Goal: Information Seeking & Learning: Learn about a topic

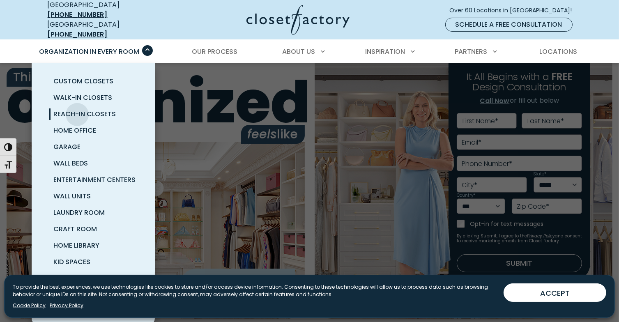
click at [77, 109] on span "Reach-In Closets" at bounding box center [85, 113] width 62 height 9
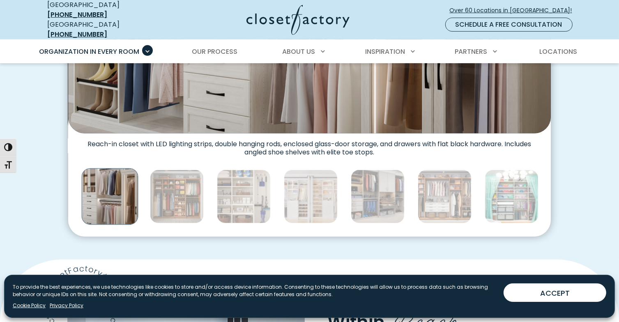
scroll to position [452, 0]
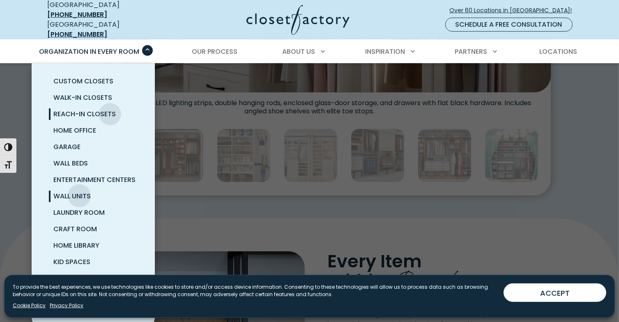
click at [79, 191] on span "Wall Units" at bounding box center [72, 195] width 37 height 9
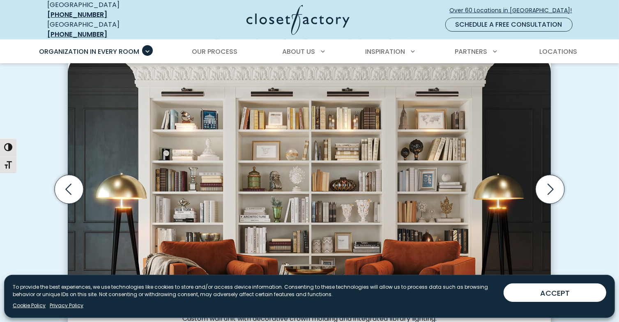
scroll to position [246, 0]
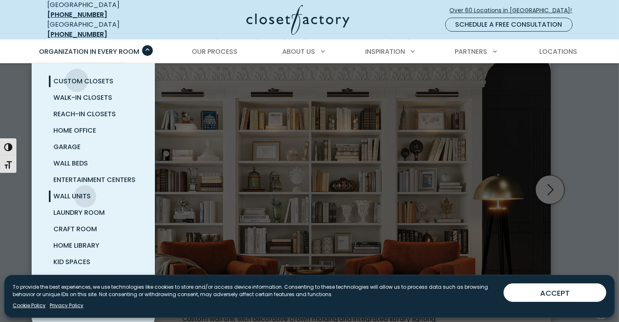
click at [77, 76] on span "Custom Closets" at bounding box center [84, 80] width 60 height 9
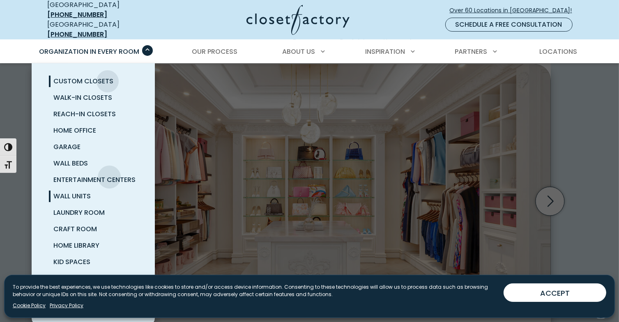
scroll to position [5, 0]
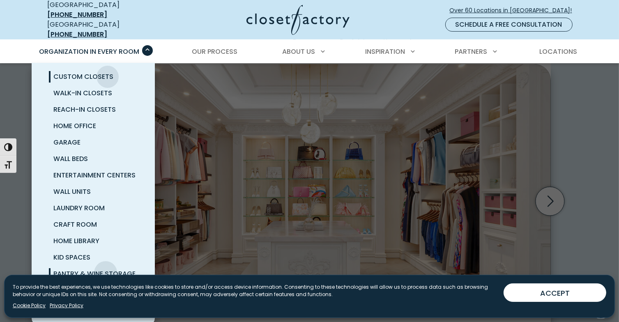
click at [106, 269] on span "Pantry & Wine Storage" at bounding box center [95, 273] width 82 height 9
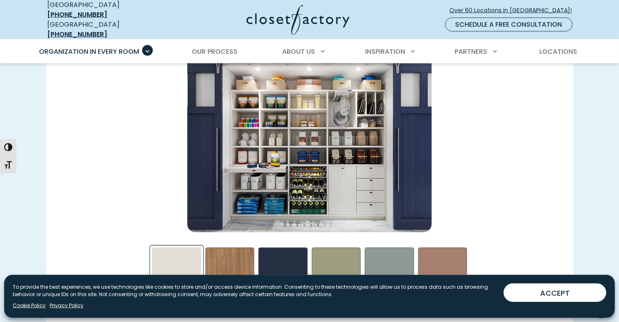
scroll to position [862, 0]
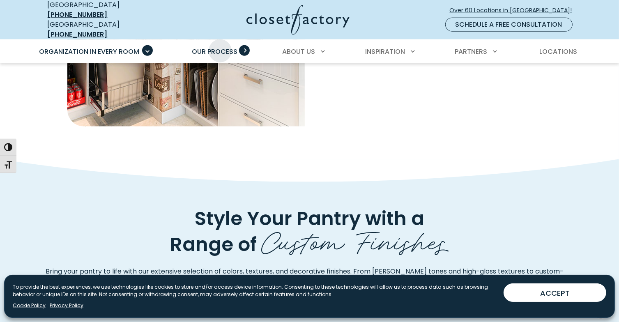
click at [220, 47] on span "Our Process" at bounding box center [215, 51] width 46 height 9
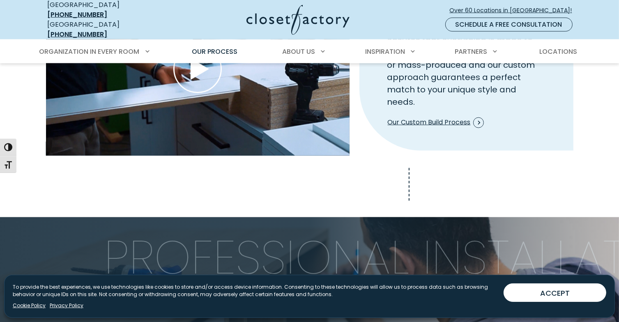
scroll to position [1191, 0]
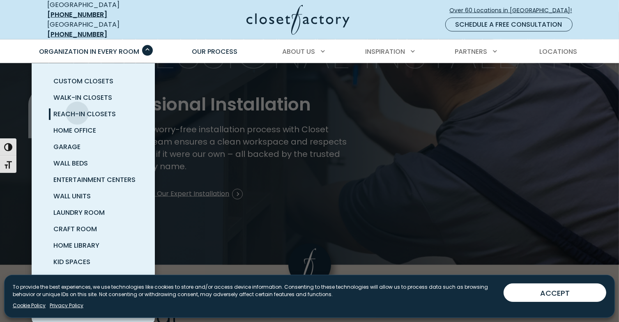
click at [77, 109] on span "Reach-In Closets" at bounding box center [85, 113] width 62 height 9
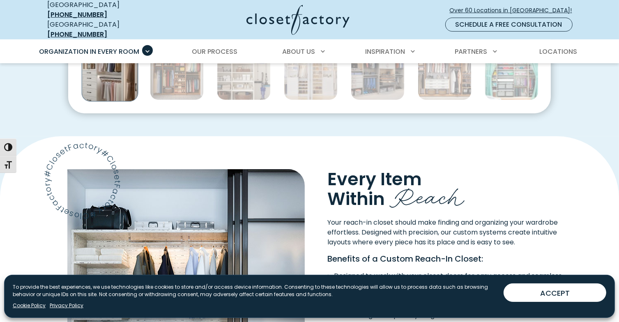
scroll to position [411, 0]
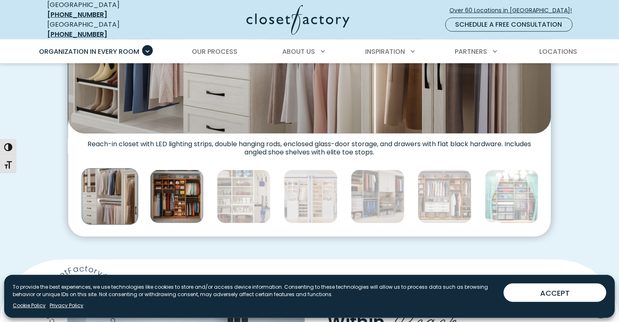
click at [177, 204] on img "Thumbnail Gallery" at bounding box center [177, 197] width 54 height 54
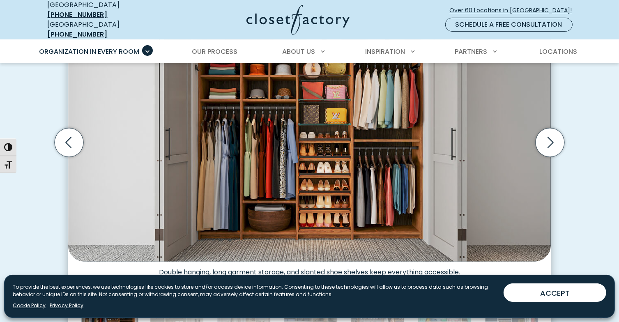
scroll to position [246, 0]
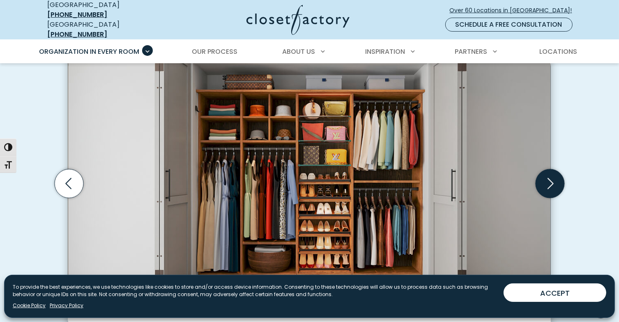
click at [545, 173] on icon "Next slide" at bounding box center [550, 183] width 29 height 29
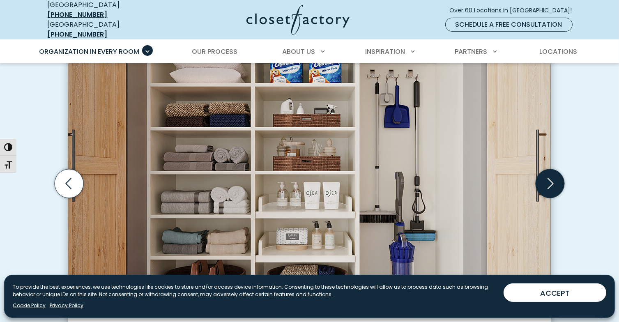
click at [545, 173] on icon "Next slide" at bounding box center [550, 183] width 29 height 29
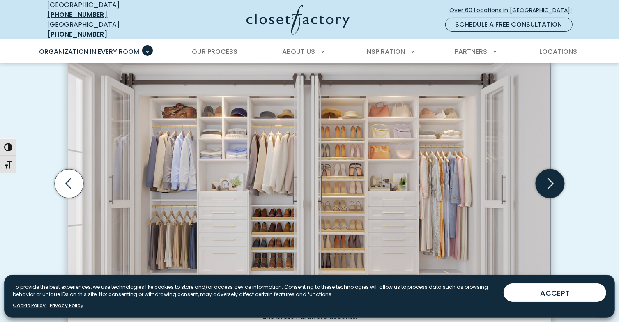
click at [545, 173] on icon "Next slide" at bounding box center [550, 183] width 29 height 29
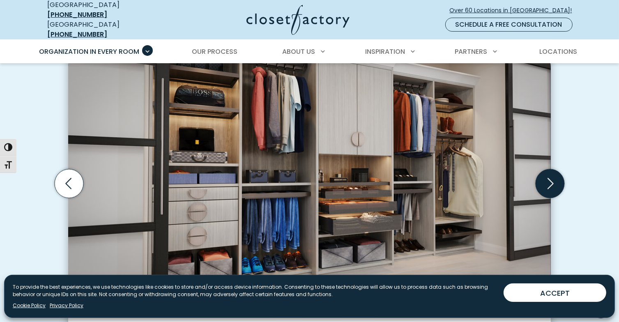
click at [545, 173] on icon "Next slide" at bounding box center [550, 183] width 29 height 29
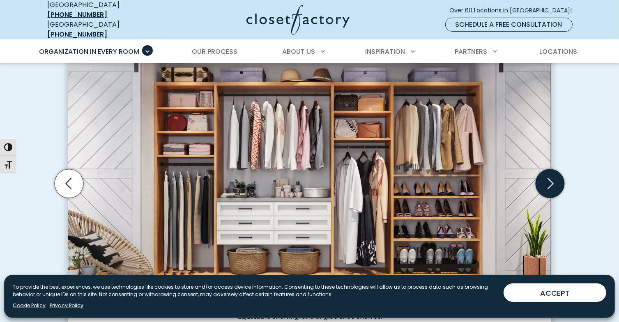
click at [545, 173] on icon "Next slide" at bounding box center [550, 183] width 29 height 29
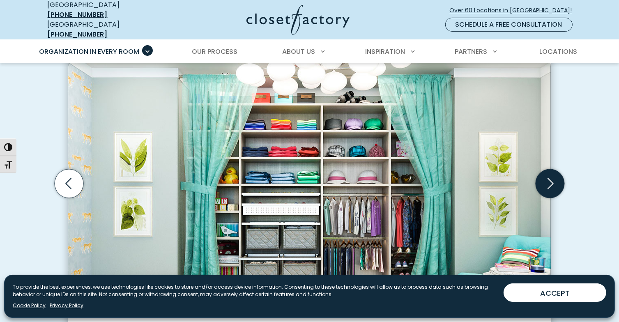
scroll to position [287, 0]
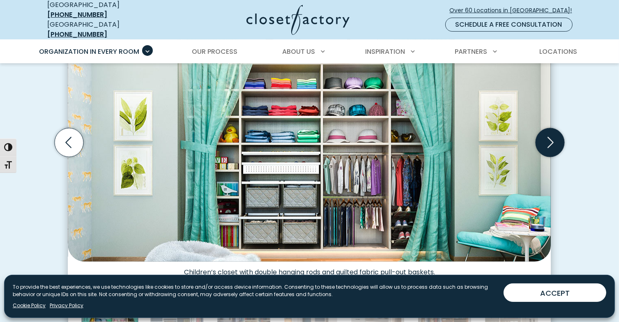
click at [551, 140] on icon "Next slide" at bounding box center [550, 142] width 29 height 29
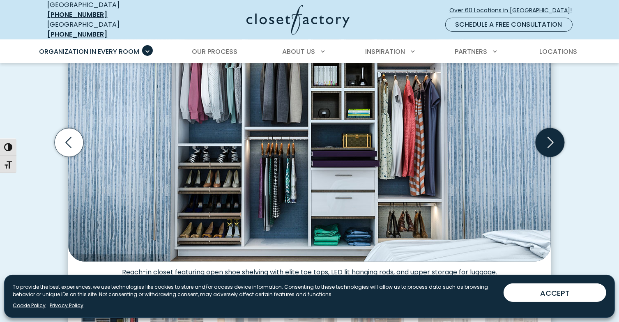
click at [551, 140] on icon "Next slide" at bounding box center [550, 142] width 29 height 29
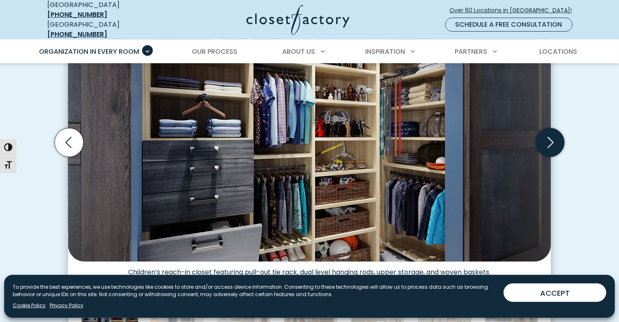
click at [551, 140] on icon "Next slide" at bounding box center [550, 142] width 29 height 29
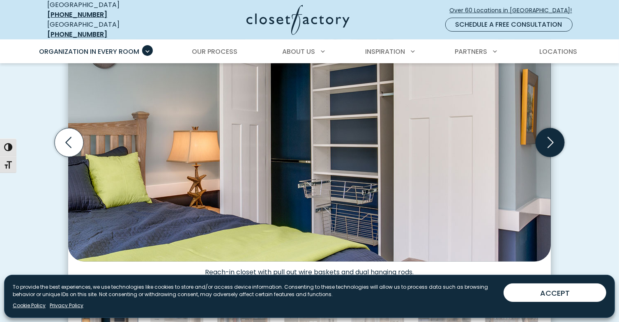
click at [551, 140] on icon "Next slide" at bounding box center [550, 142] width 29 height 29
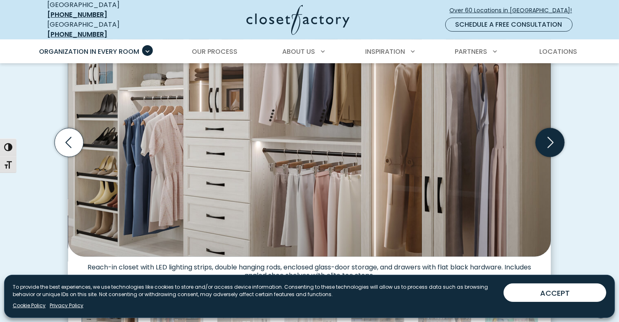
scroll to position [246, 0]
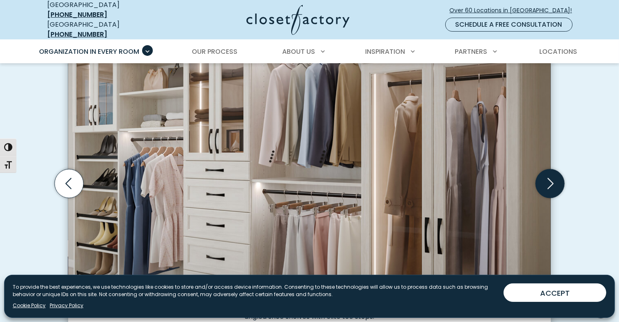
click at [548, 171] on icon "Next slide" at bounding box center [550, 183] width 29 height 29
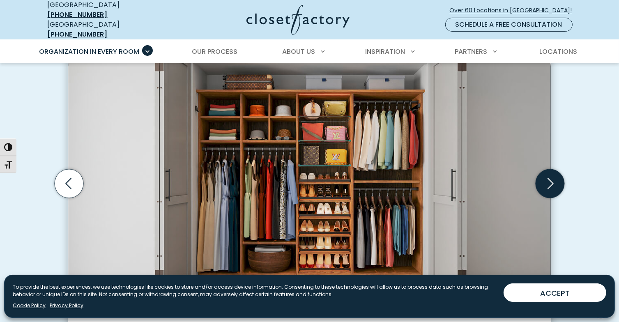
click at [548, 171] on icon "Next slide" at bounding box center [550, 183] width 29 height 29
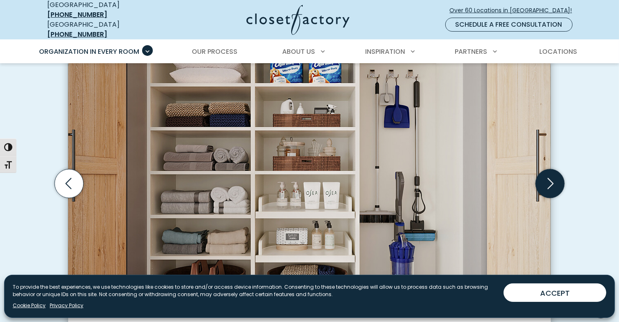
click at [545, 183] on icon "Next slide" at bounding box center [550, 183] width 29 height 29
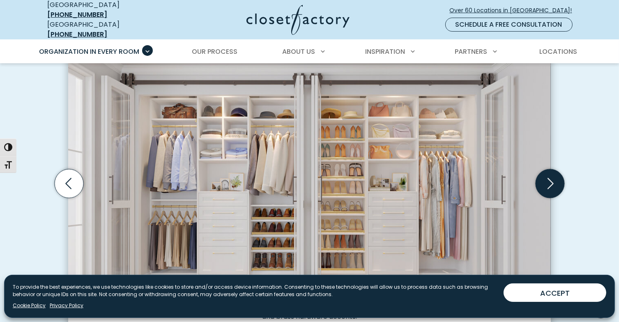
click at [545, 183] on icon "Next slide" at bounding box center [550, 183] width 29 height 29
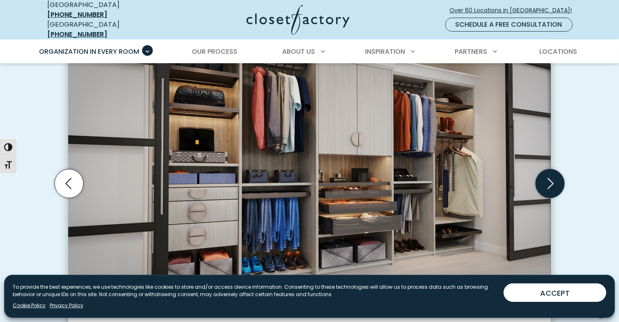
click at [545, 183] on icon "Next slide" at bounding box center [550, 183] width 29 height 29
